Goal: Transaction & Acquisition: Book appointment/travel/reservation

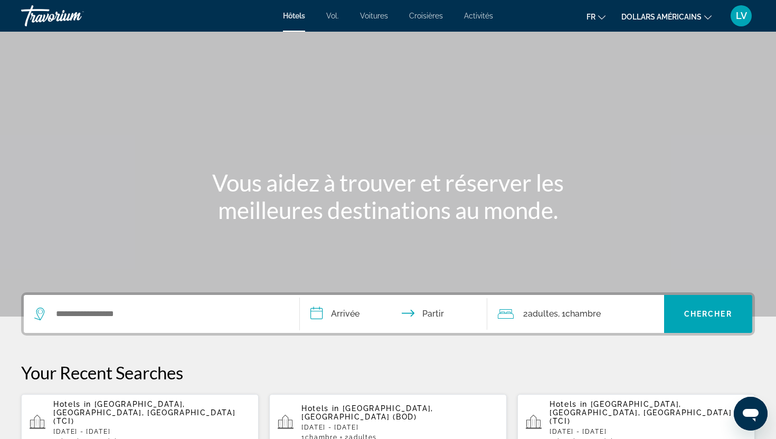
click at [669, 11] on button "dollars américains USD ($) MXN ([GEOGRAPHIC_DATA]$) CAD ($ CA) GBP (£) EUR (€) …" at bounding box center [666, 16] width 90 height 15
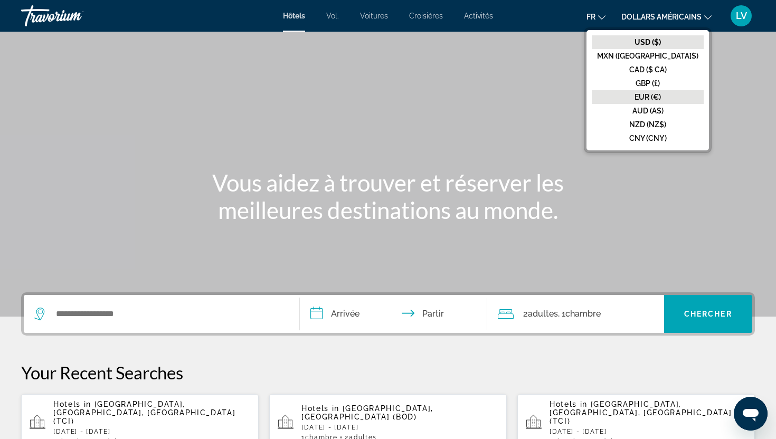
click at [659, 97] on font "EUR (€)" at bounding box center [647, 97] width 26 height 8
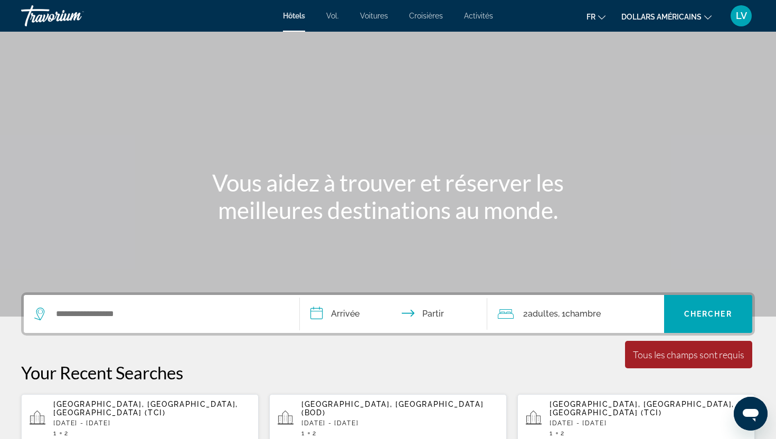
click at [594, 18] on font "fr" at bounding box center [590, 17] width 9 height 8
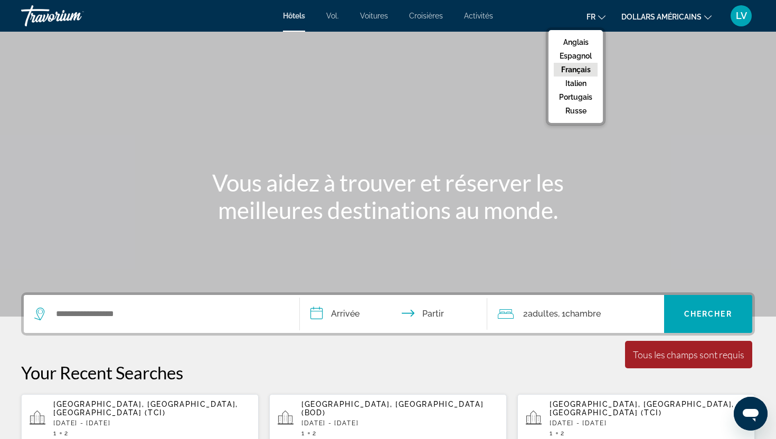
click at [586, 74] on button "Français" at bounding box center [576, 70] width 44 height 14
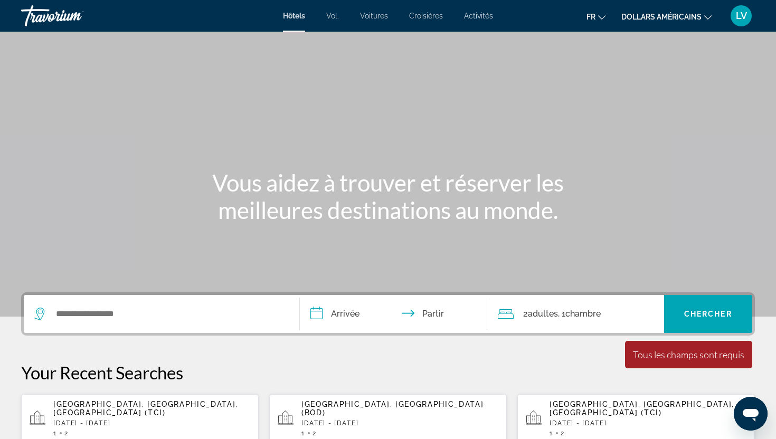
click at [176, 303] on div "Widget de recherche" at bounding box center [161, 314] width 254 height 38
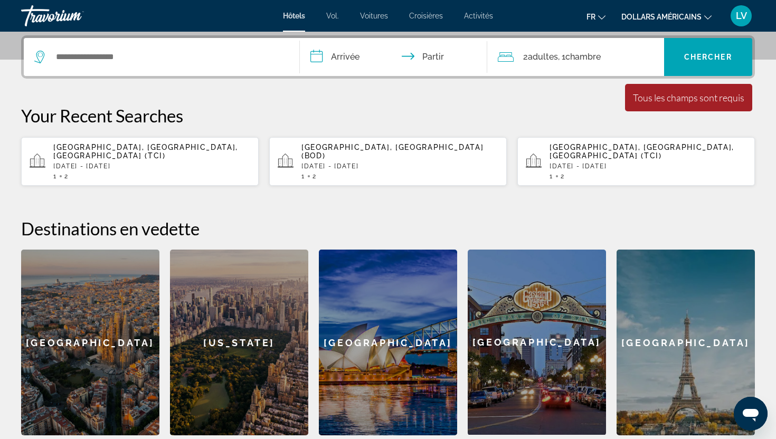
scroll to position [258, 0]
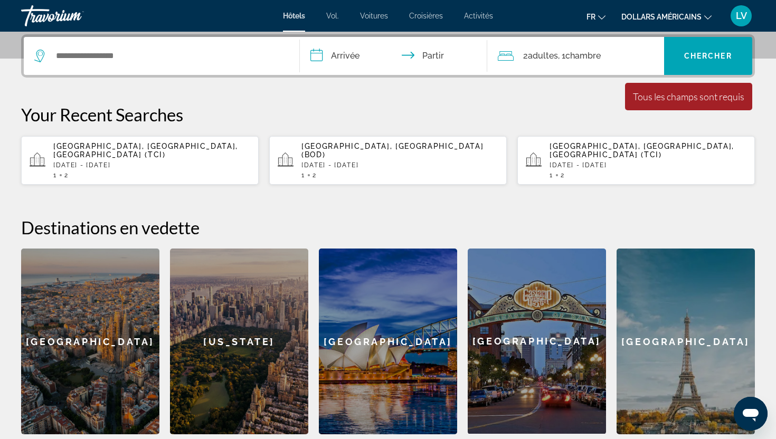
click at [189, 65] on div "Widget de recherche" at bounding box center [161, 56] width 254 height 38
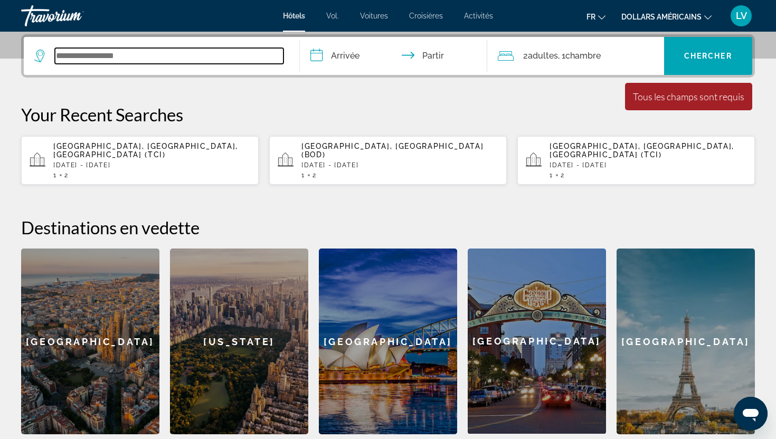
click at [187, 58] on input "Widget de recherche" at bounding box center [169, 56] width 229 height 16
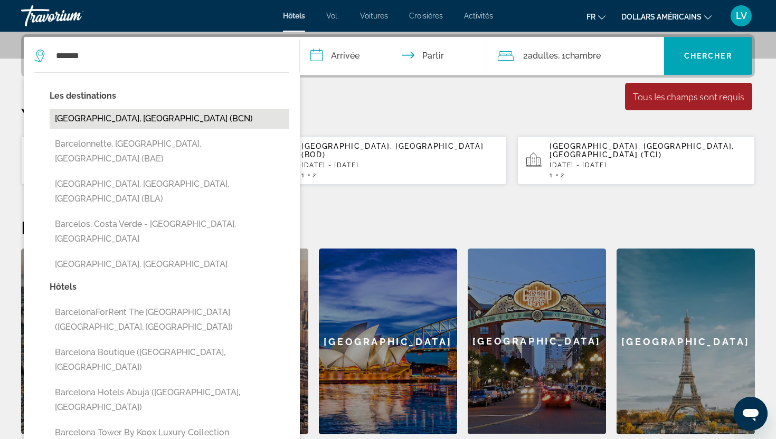
click at [184, 118] on button "[GEOGRAPHIC_DATA], [GEOGRAPHIC_DATA] (BCN)" at bounding box center [170, 119] width 240 height 20
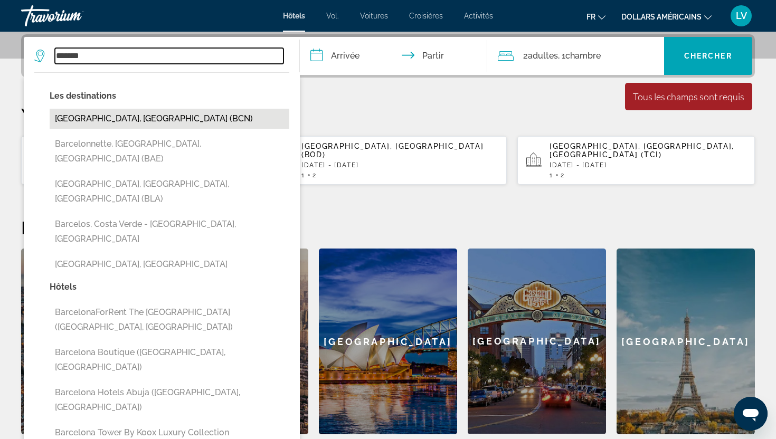
type input "**********"
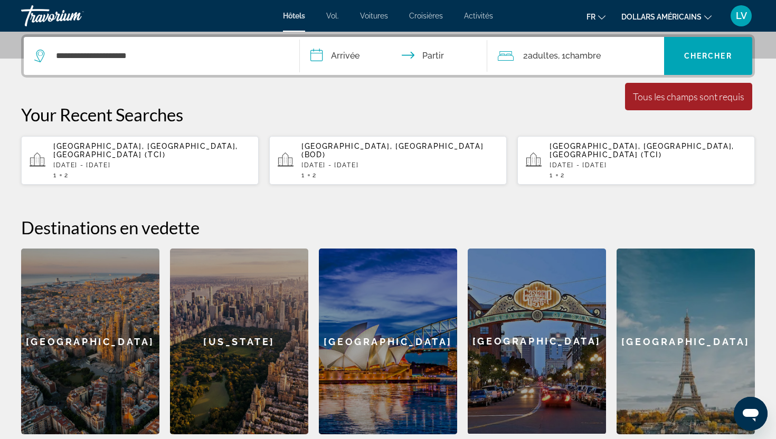
click at [341, 51] on input "**********" at bounding box center [396, 57] width 192 height 41
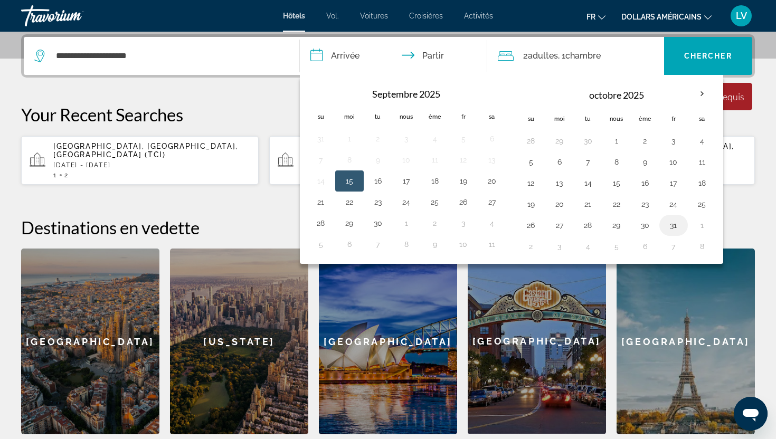
click at [669, 223] on button "31" at bounding box center [673, 225] width 17 height 15
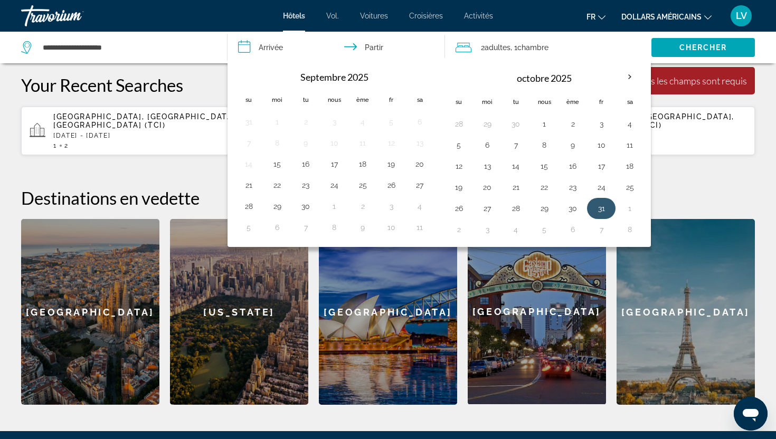
scroll to position [299, 0]
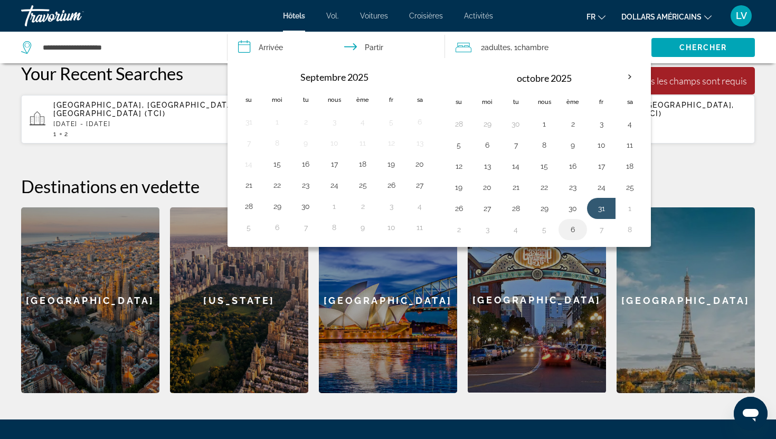
click at [576, 230] on button "6" at bounding box center [572, 229] width 17 height 15
type input "**********"
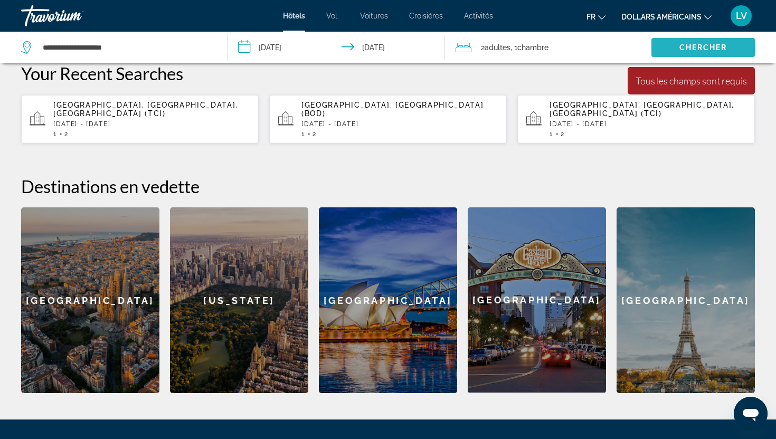
click at [693, 44] on font "Chercher" at bounding box center [703, 47] width 48 height 8
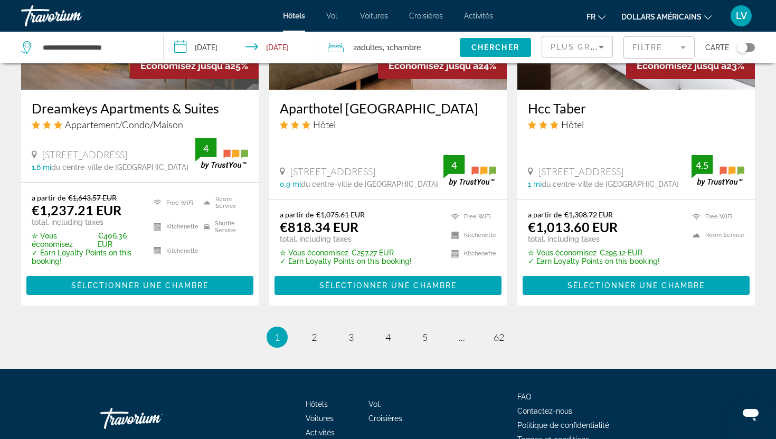
scroll to position [1444, 0]
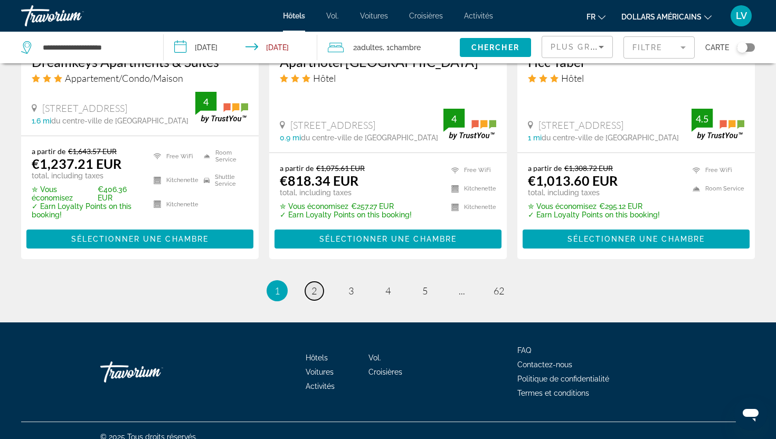
click at [307, 294] on link "page 2" at bounding box center [314, 291] width 18 height 18
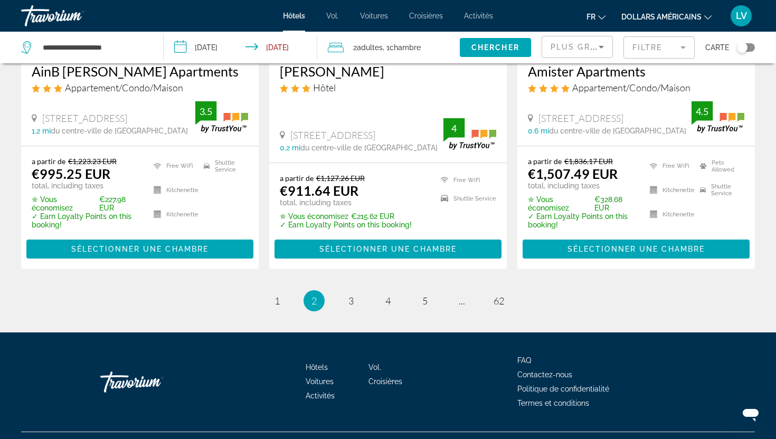
scroll to position [1475, 0]
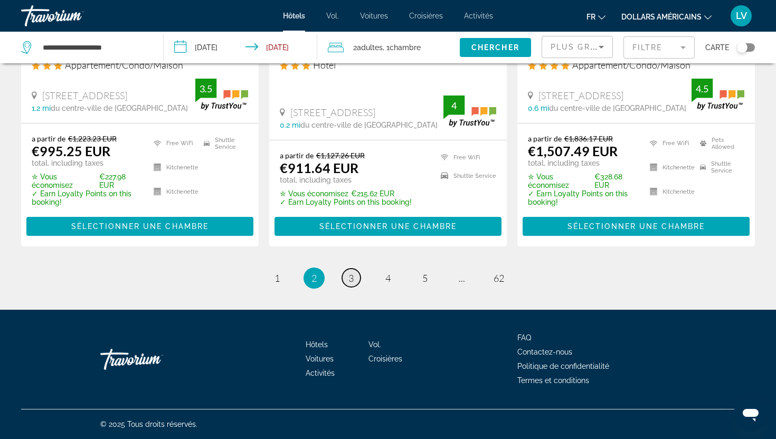
click at [353, 277] on span "3" at bounding box center [350, 278] width 5 height 12
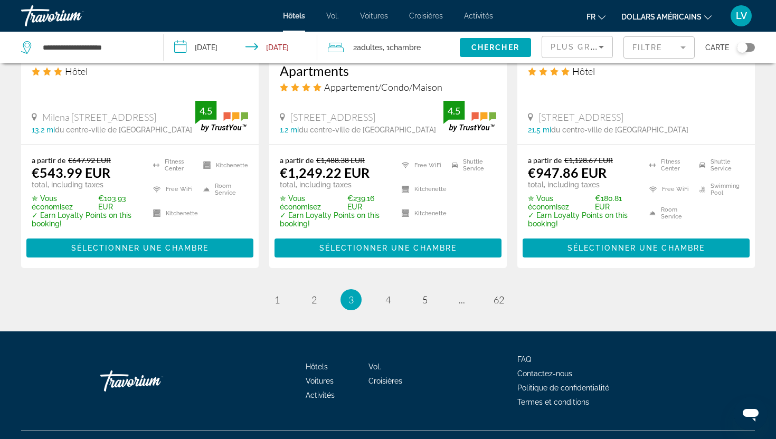
scroll to position [1471, 0]
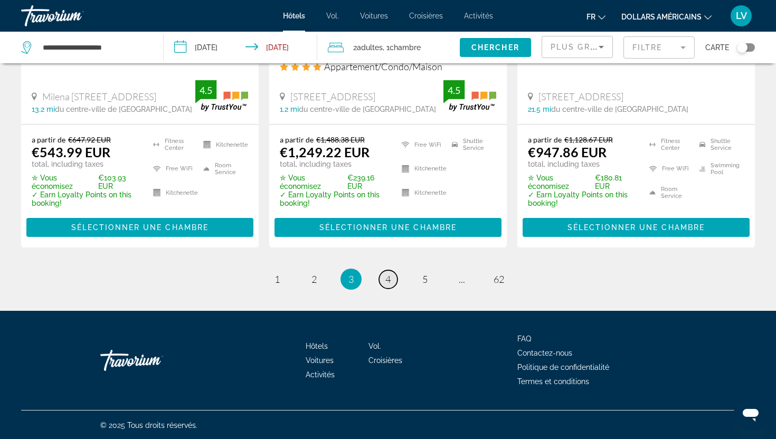
click at [386, 280] on span "4" at bounding box center [387, 279] width 5 height 12
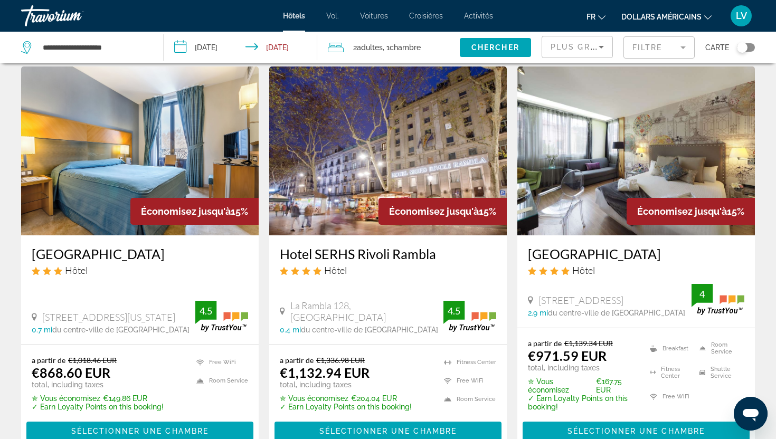
scroll to position [37, 0]
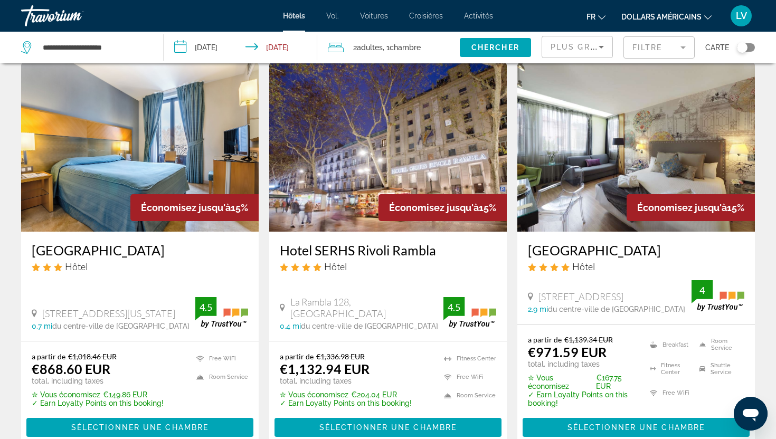
click at [654, 46] on mat-form-field "Filtre" at bounding box center [658, 47] width 71 height 22
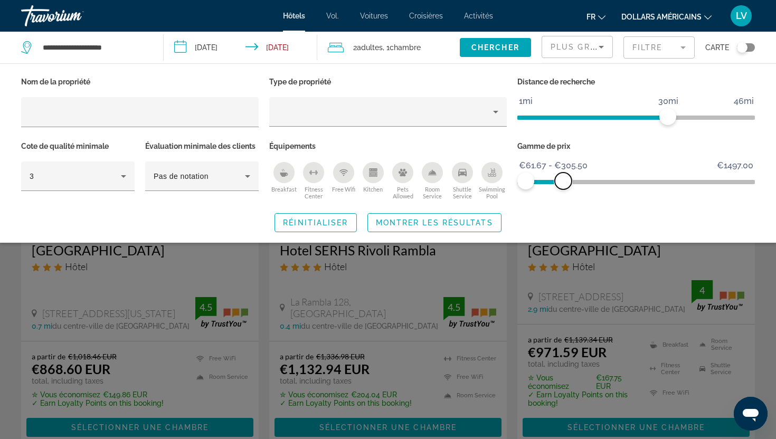
drag, startPoint x: 745, startPoint y: 179, endPoint x: 562, endPoint y: 198, distance: 183.6
click at [562, 198] on div "Gamme de prix €61.67 €1497.00 €61.67 €305.50 €61.67 - €305.50" at bounding box center [636, 171] width 248 height 64
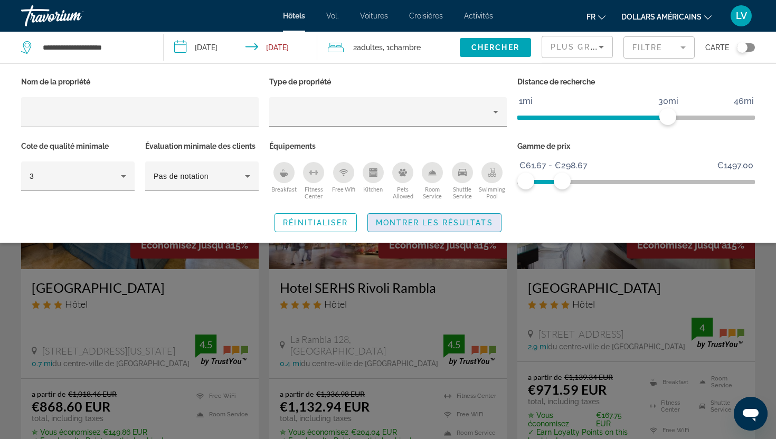
click at [469, 222] on span "Montrer les résultats" at bounding box center [434, 222] width 117 height 8
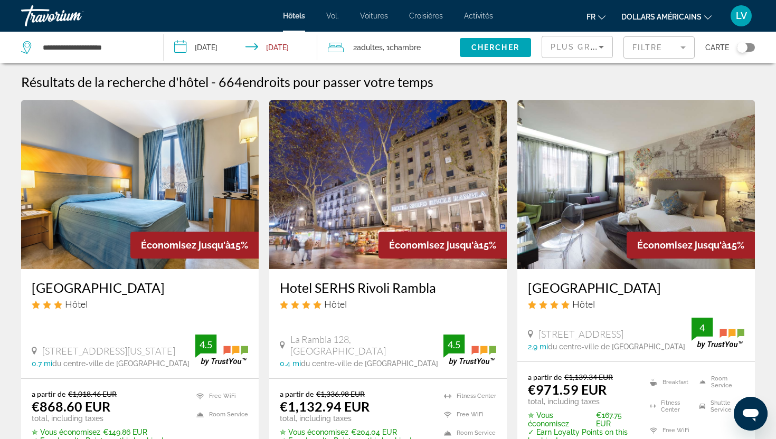
click at [625, 57] on mat-form-field "Filtre" at bounding box center [658, 47] width 71 height 22
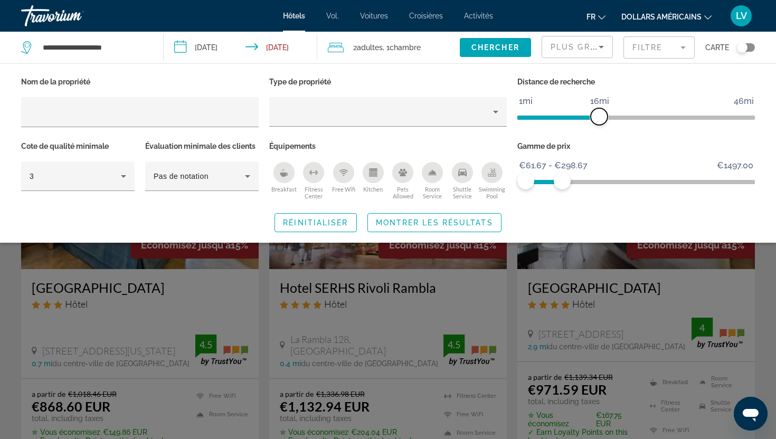
drag, startPoint x: 668, startPoint y: 119, endPoint x: 597, endPoint y: 140, distance: 73.7
click at [597, 140] on div "Nom de la propriété Type de propriété Distance de recherche 1mi 46mi 16mi Cote …" at bounding box center [388, 138] width 744 height 128
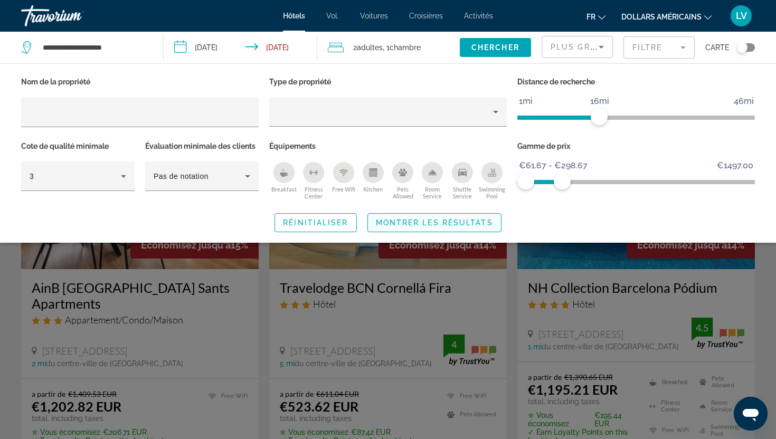
click at [494, 217] on span "Search widget" at bounding box center [434, 222] width 133 height 25
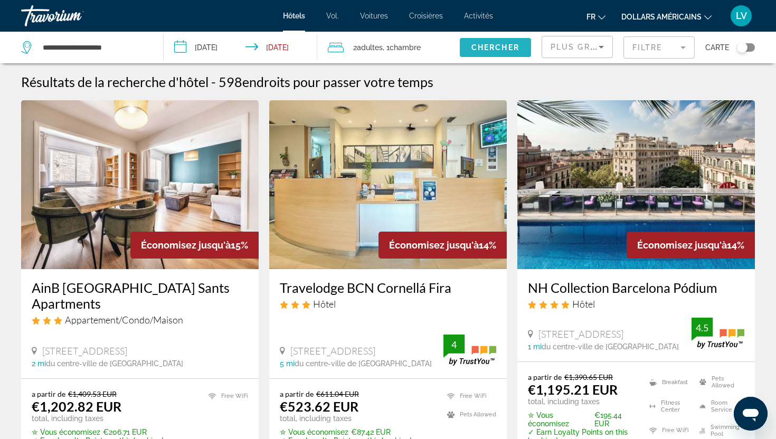
click at [477, 46] on span "Chercher" at bounding box center [495, 47] width 48 height 8
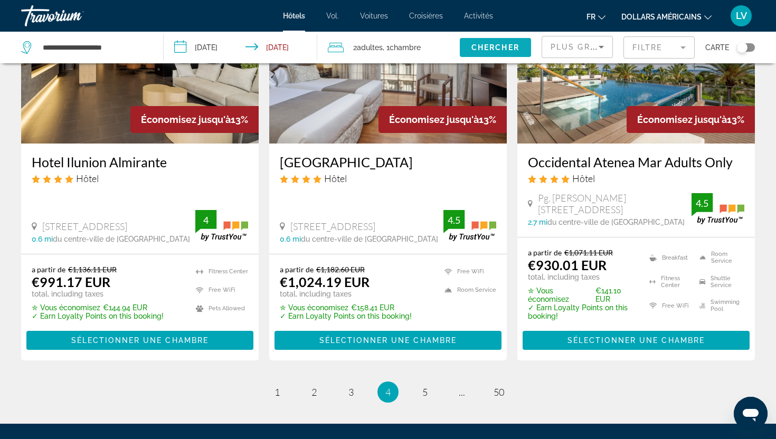
scroll to position [1412, 0]
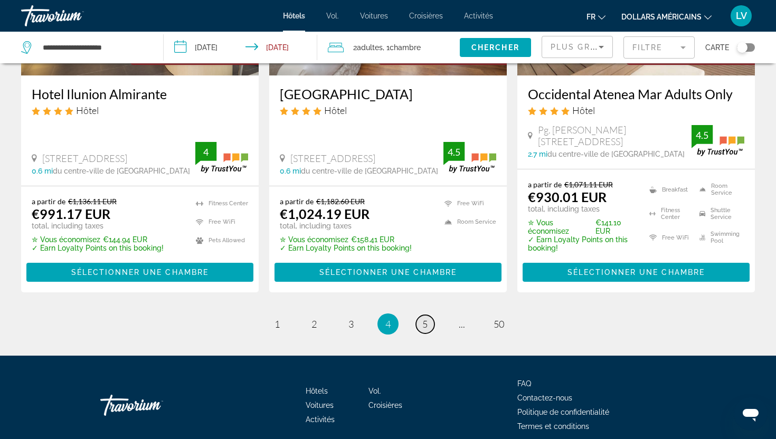
click at [426, 325] on span "5" at bounding box center [424, 324] width 5 height 12
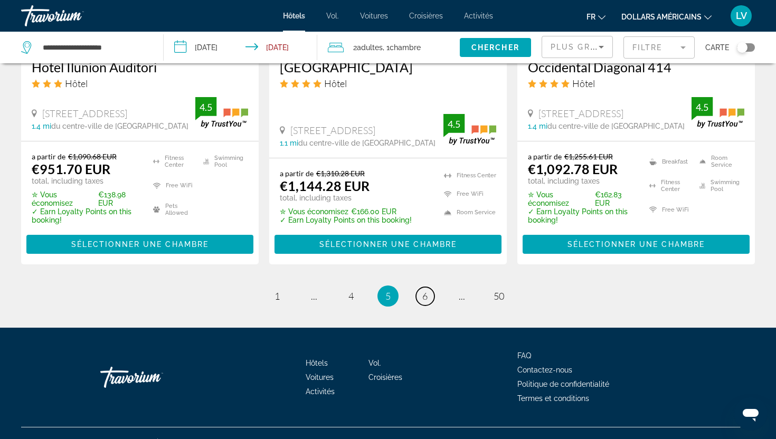
scroll to position [1474, 0]
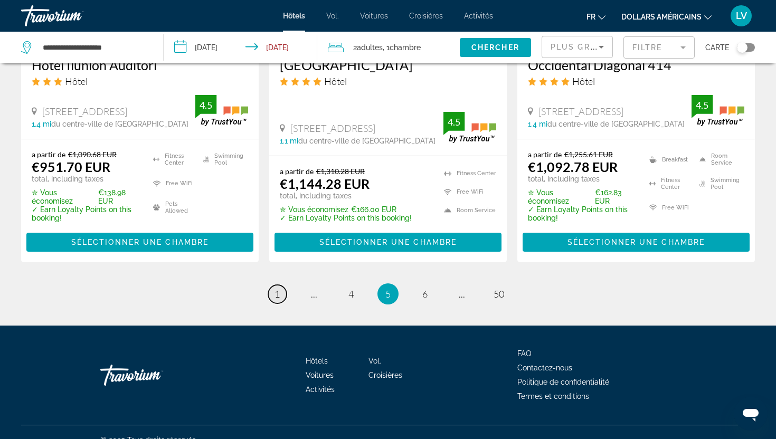
click at [279, 287] on link "page 1" at bounding box center [277, 294] width 18 height 18
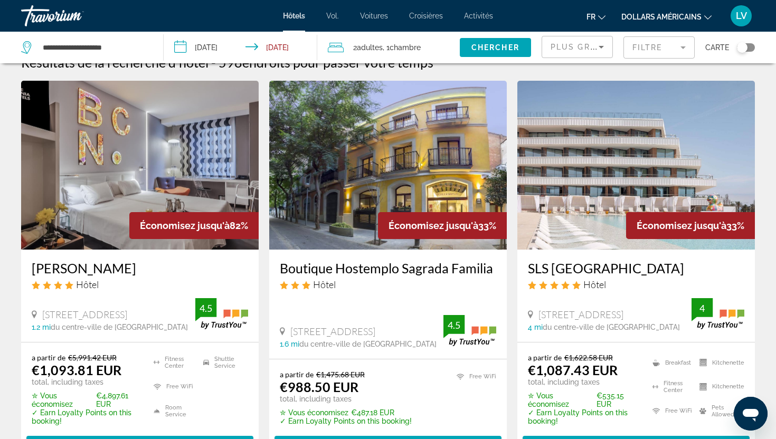
scroll to position [22, 0]
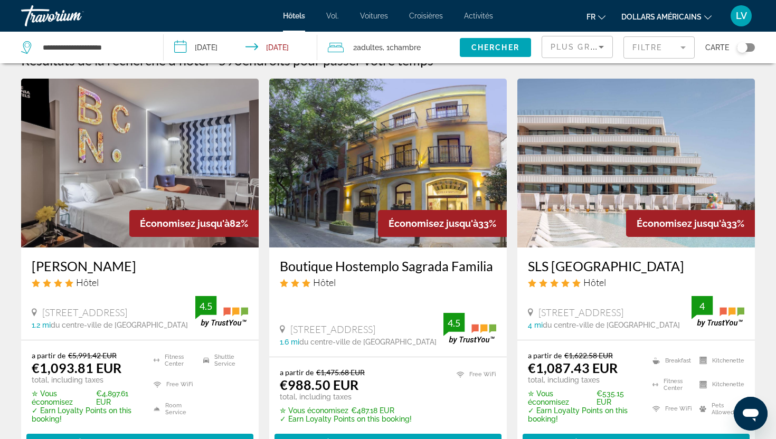
click at [623, 36] on button "Filtre" at bounding box center [658, 47] width 71 height 23
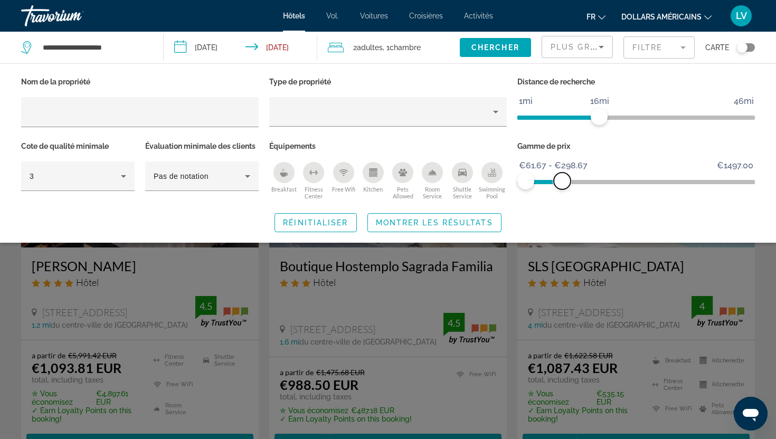
click at [563, 178] on span "ngx-slider-max" at bounding box center [562, 181] width 17 height 17
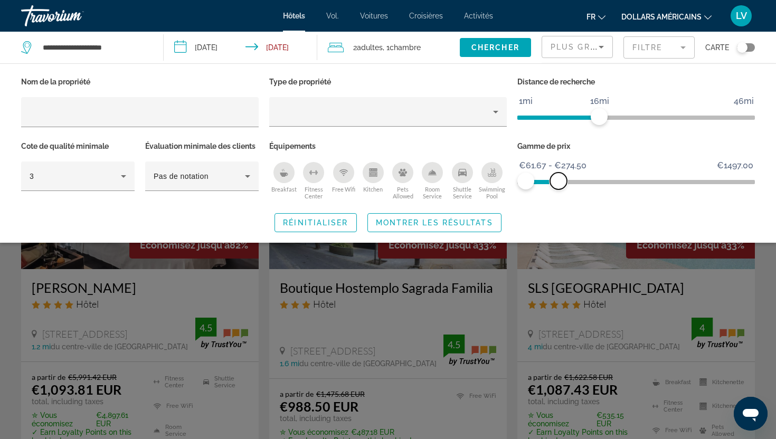
click at [558, 184] on span "ngx-slider-max" at bounding box center [558, 181] width 17 height 17
click at [458, 222] on span "Montrer les résultats" at bounding box center [434, 222] width 117 height 8
